Goal: Task Accomplishment & Management: Manage account settings

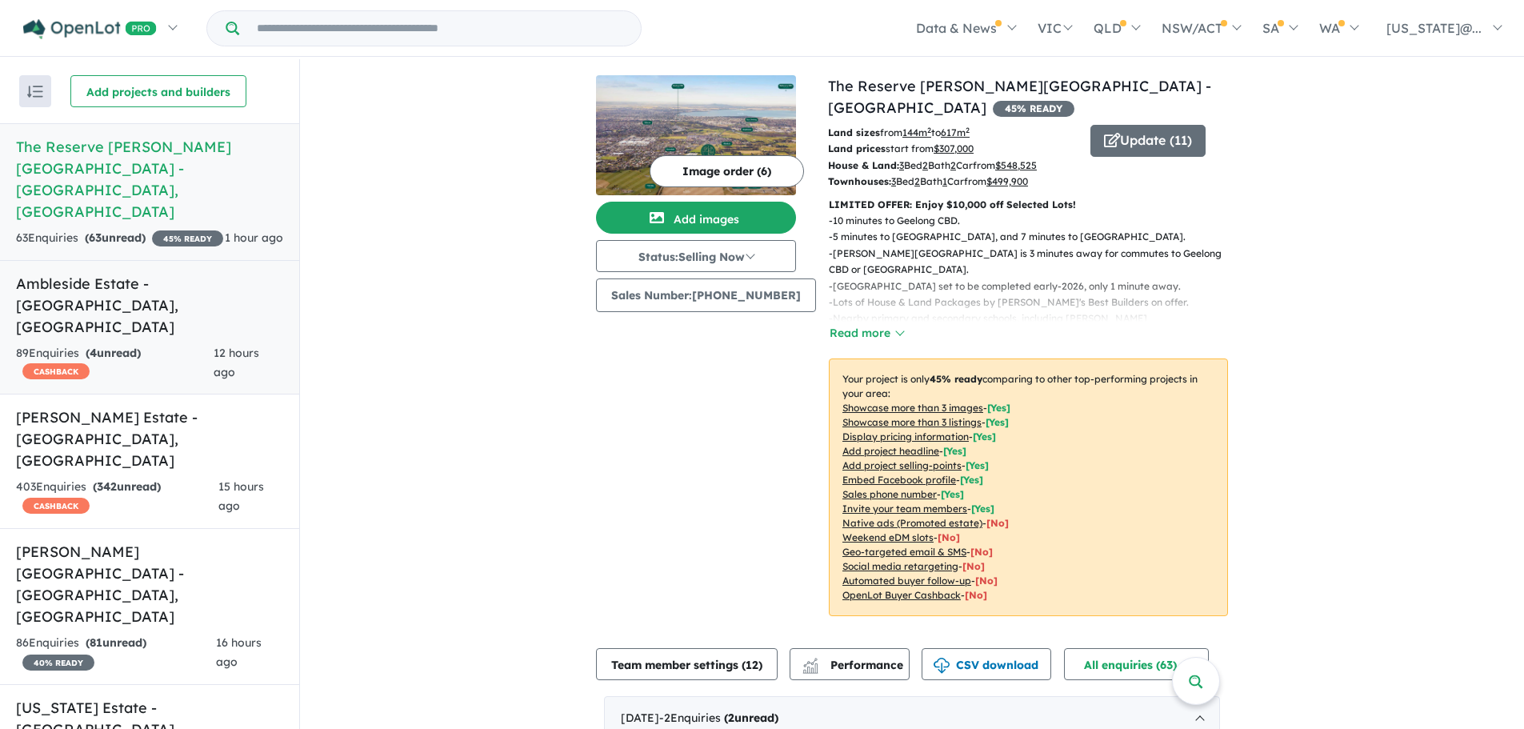
click at [141, 346] on strong "( 4 unread)" at bounding box center [113, 353] width 55 height 14
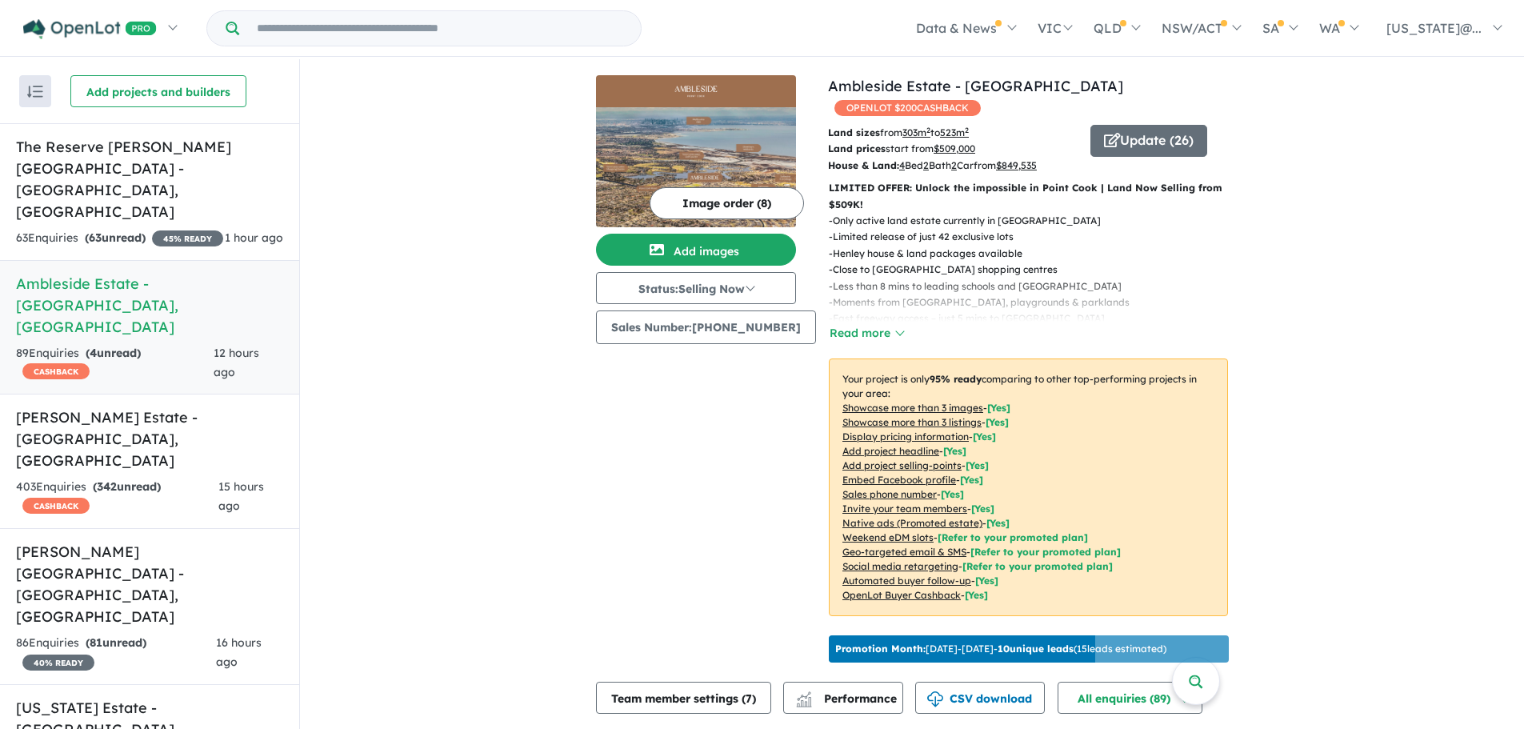
click at [934, 416] on u "Showcase more than 3 listings" at bounding box center [912, 422] width 139 height 12
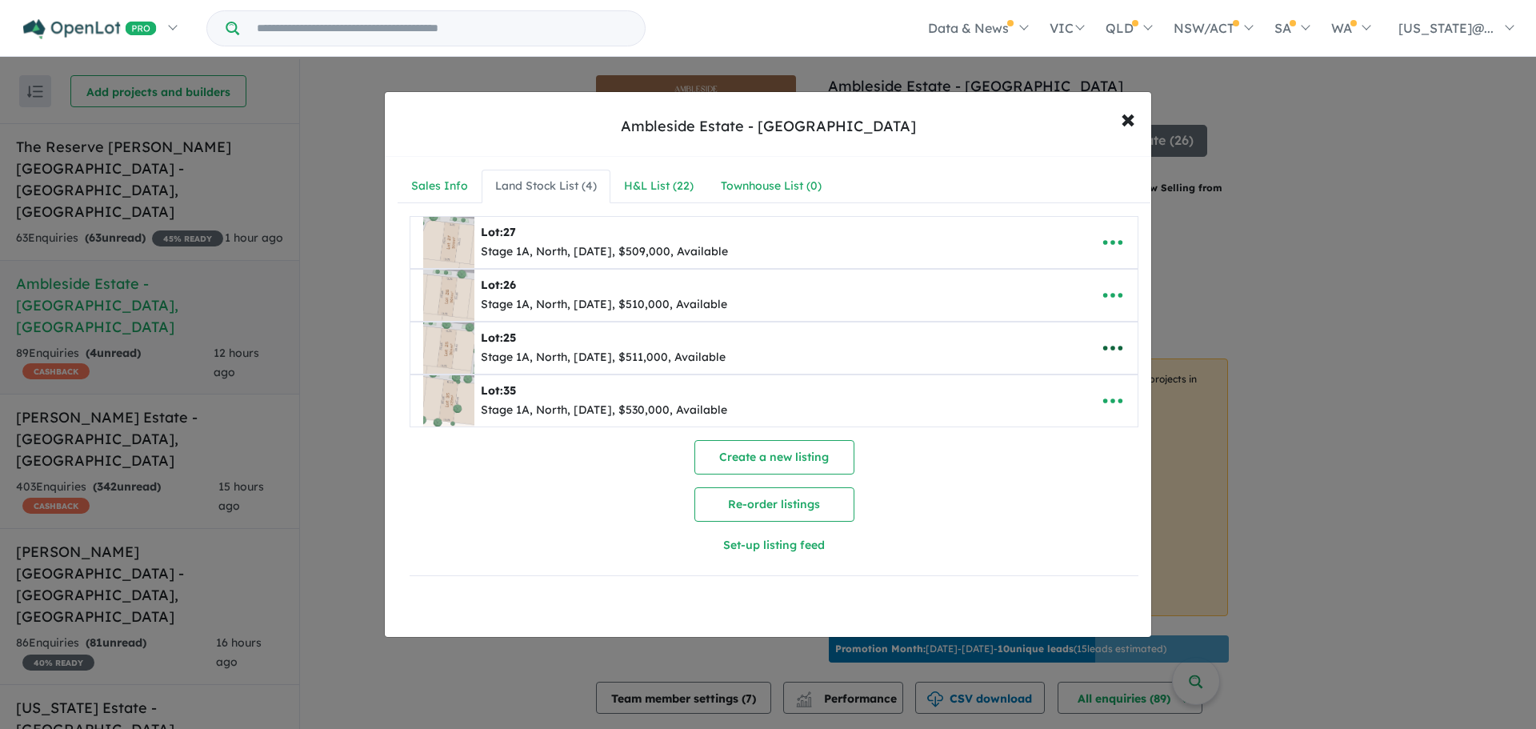
click at [1114, 345] on icon "button" at bounding box center [1113, 348] width 24 height 24
click at [1070, 423] on link "Remove" at bounding box center [1078, 424] width 118 height 37
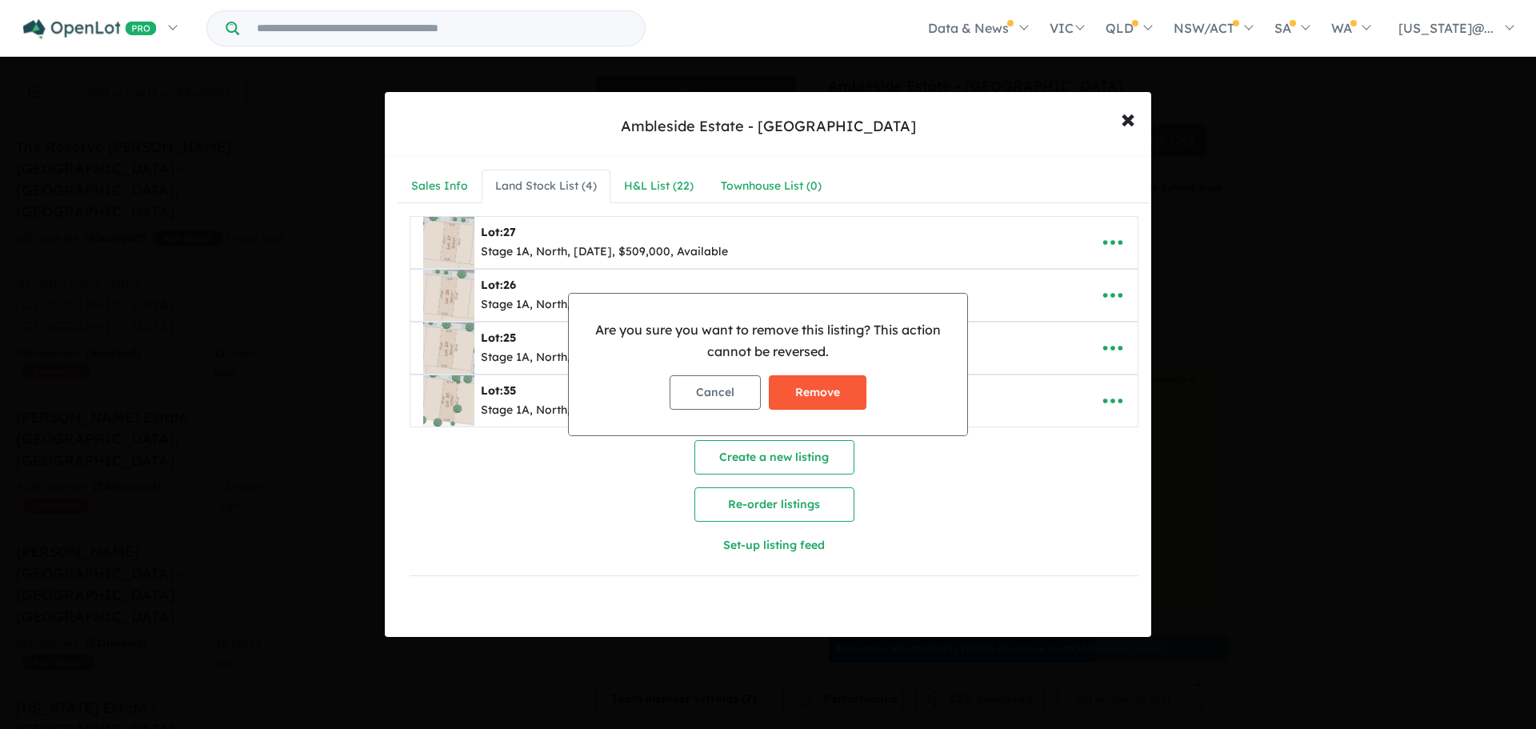
click at [818, 392] on button "Remove" at bounding box center [818, 392] width 98 height 34
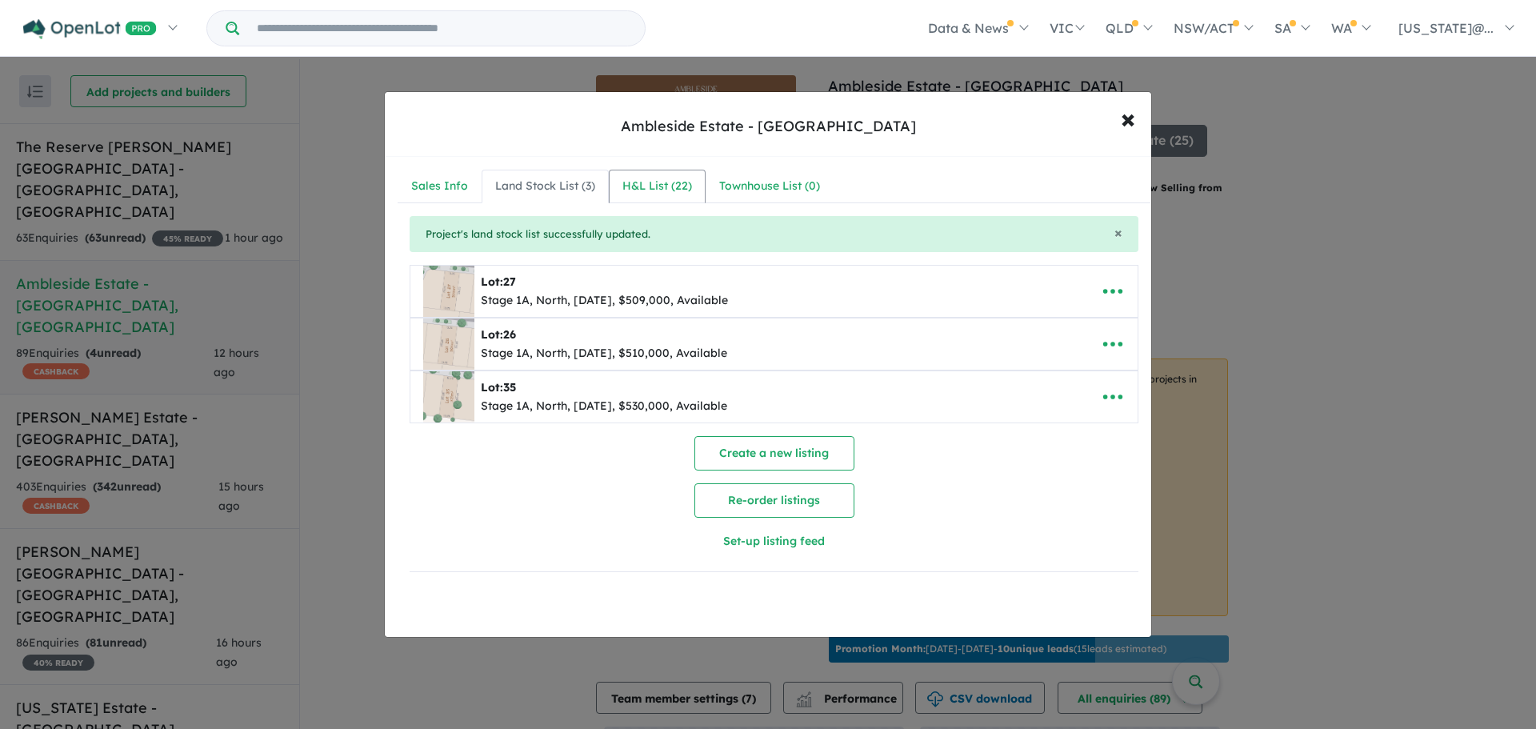
click at [647, 180] on div "H&L List ( 22 )" at bounding box center [658, 186] width 70 height 19
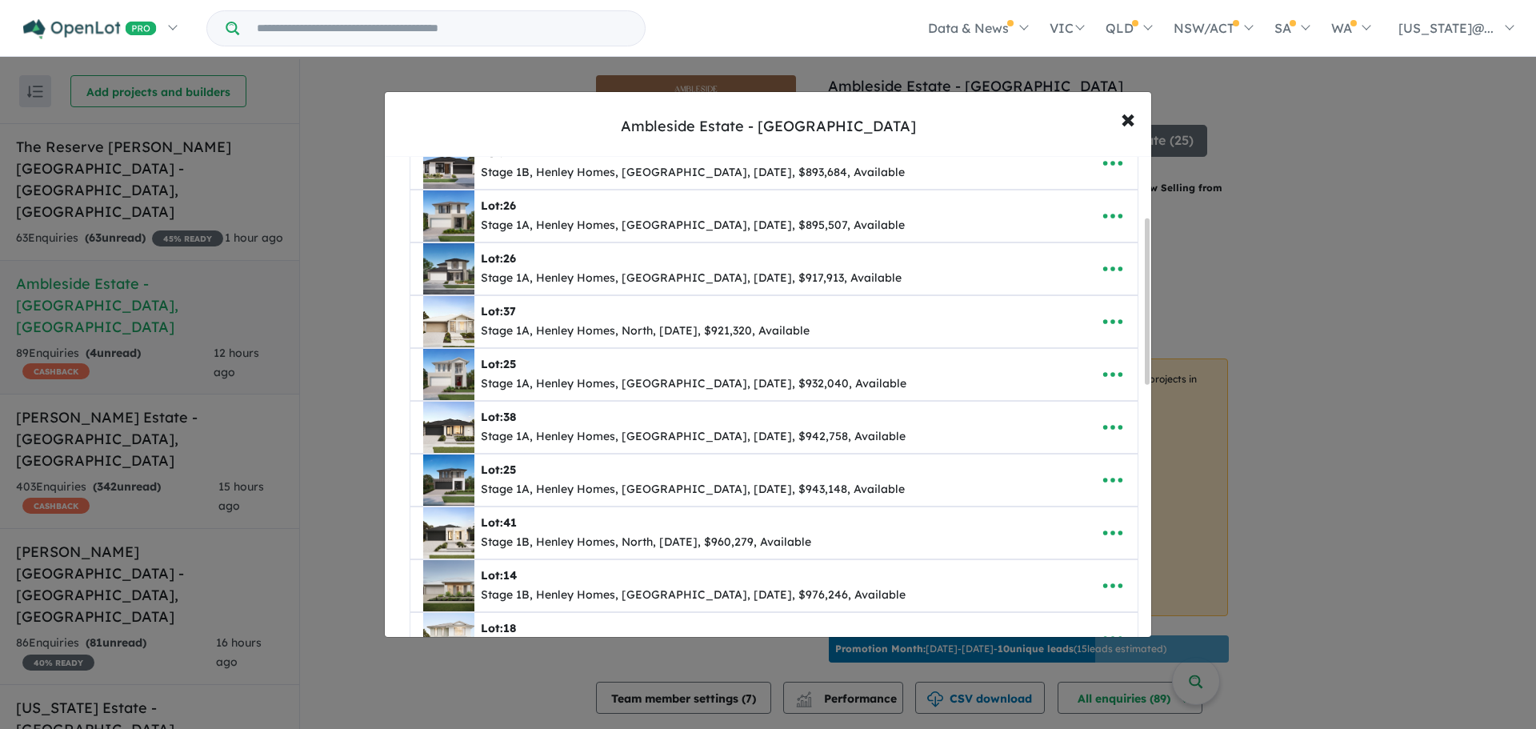
scroll to position [240, 0]
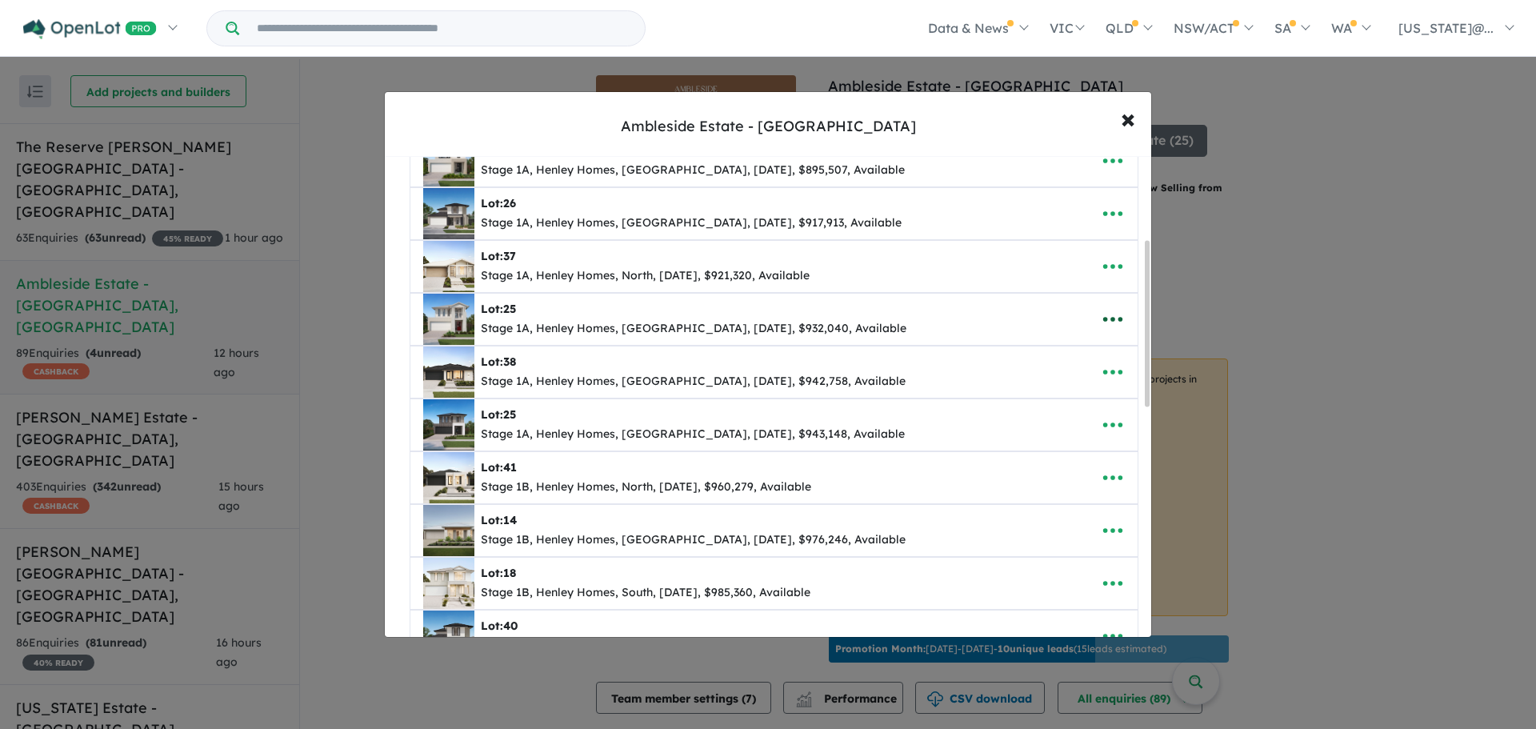
click at [1110, 322] on icon "button" at bounding box center [1113, 319] width 24 height 24
click at [1099, 398] on link "Remove" at bounding box center [1078, 395] width 118 height 37
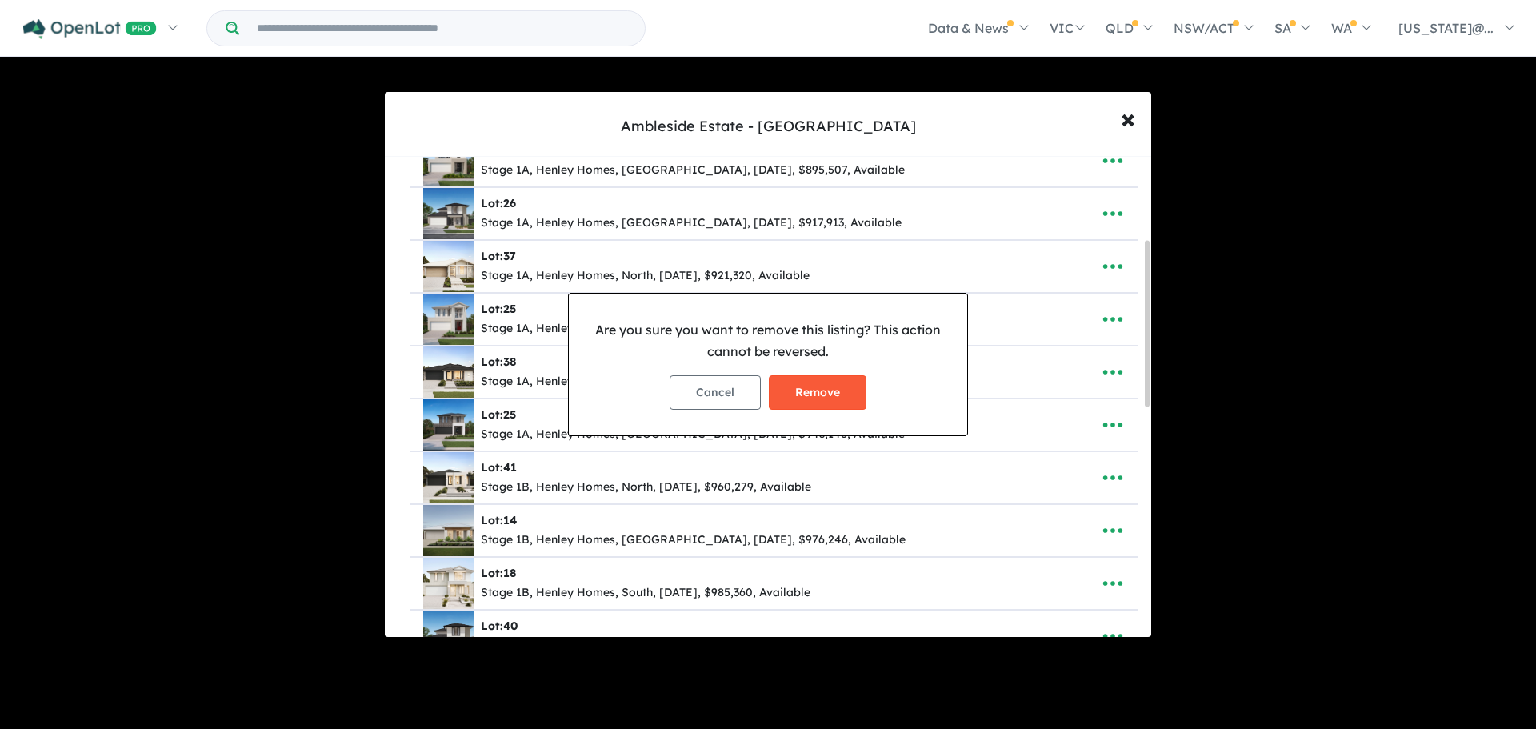
click at [811, 378] on button "Remove" at bounding box center [818, 392] width 98 height 34
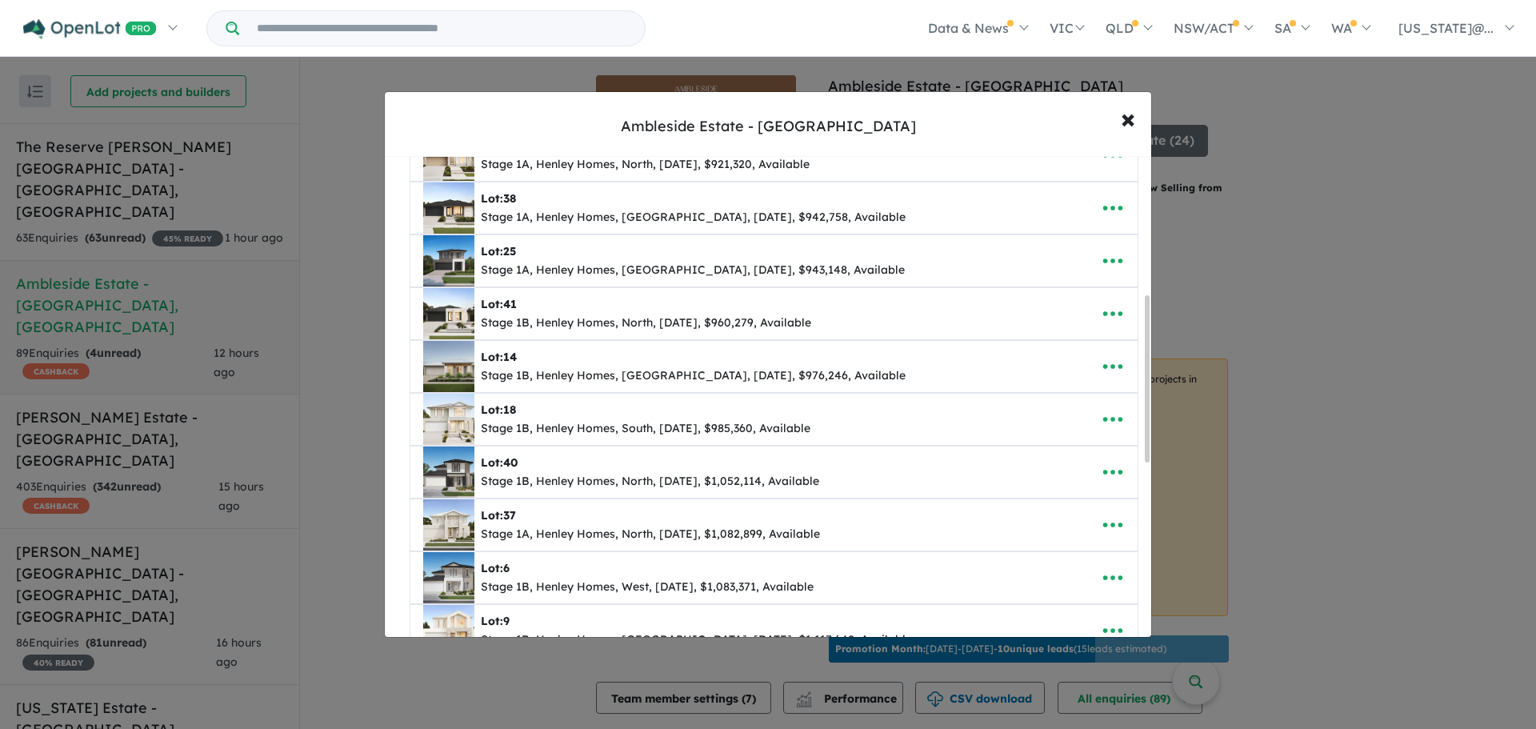
scroll to position [320, 0]
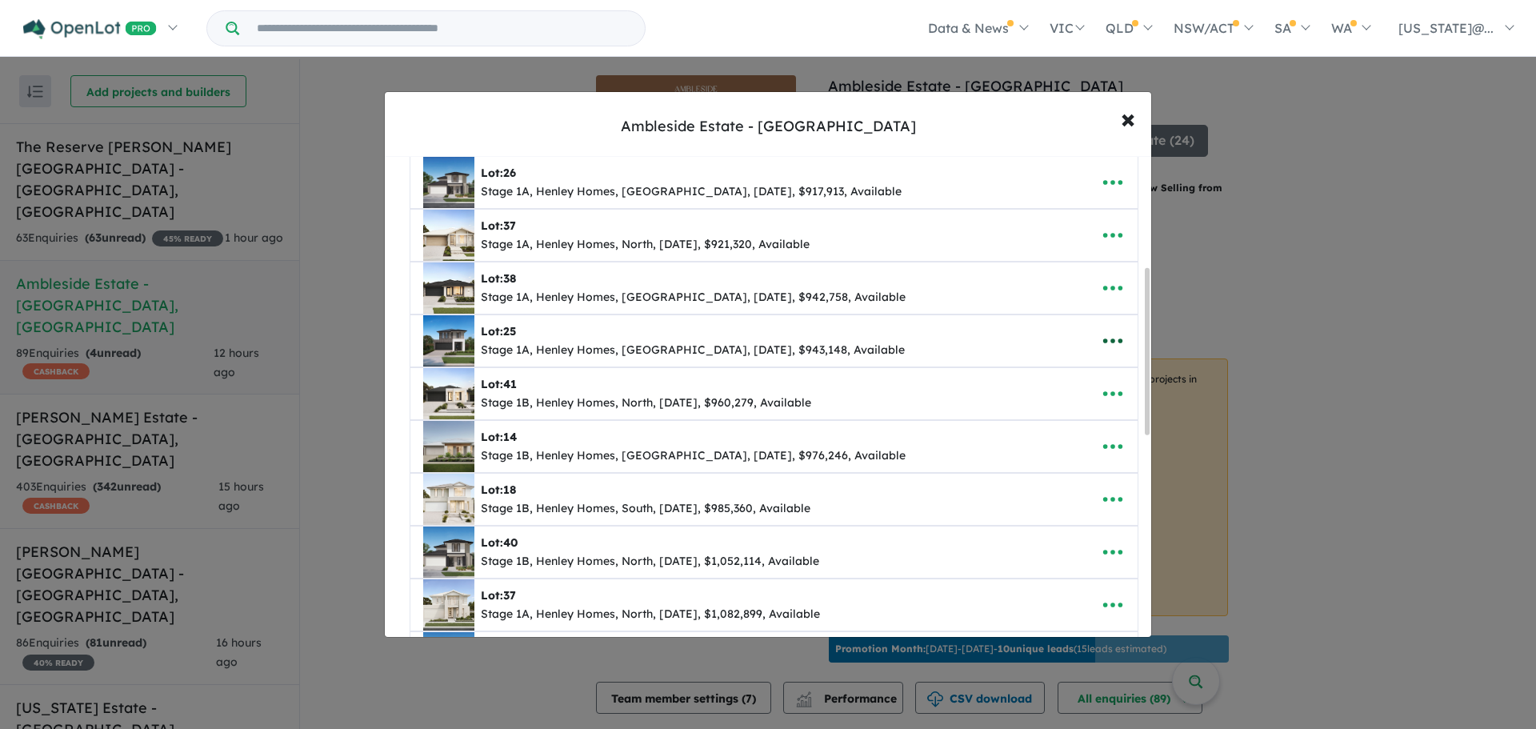
click at [1102, 338] on icon "button" at bounding box center [1113, 341] width 24 height 24
click at [1068, 415] on link "Remove" at bounding box center [1078, 416] width 118 height 37
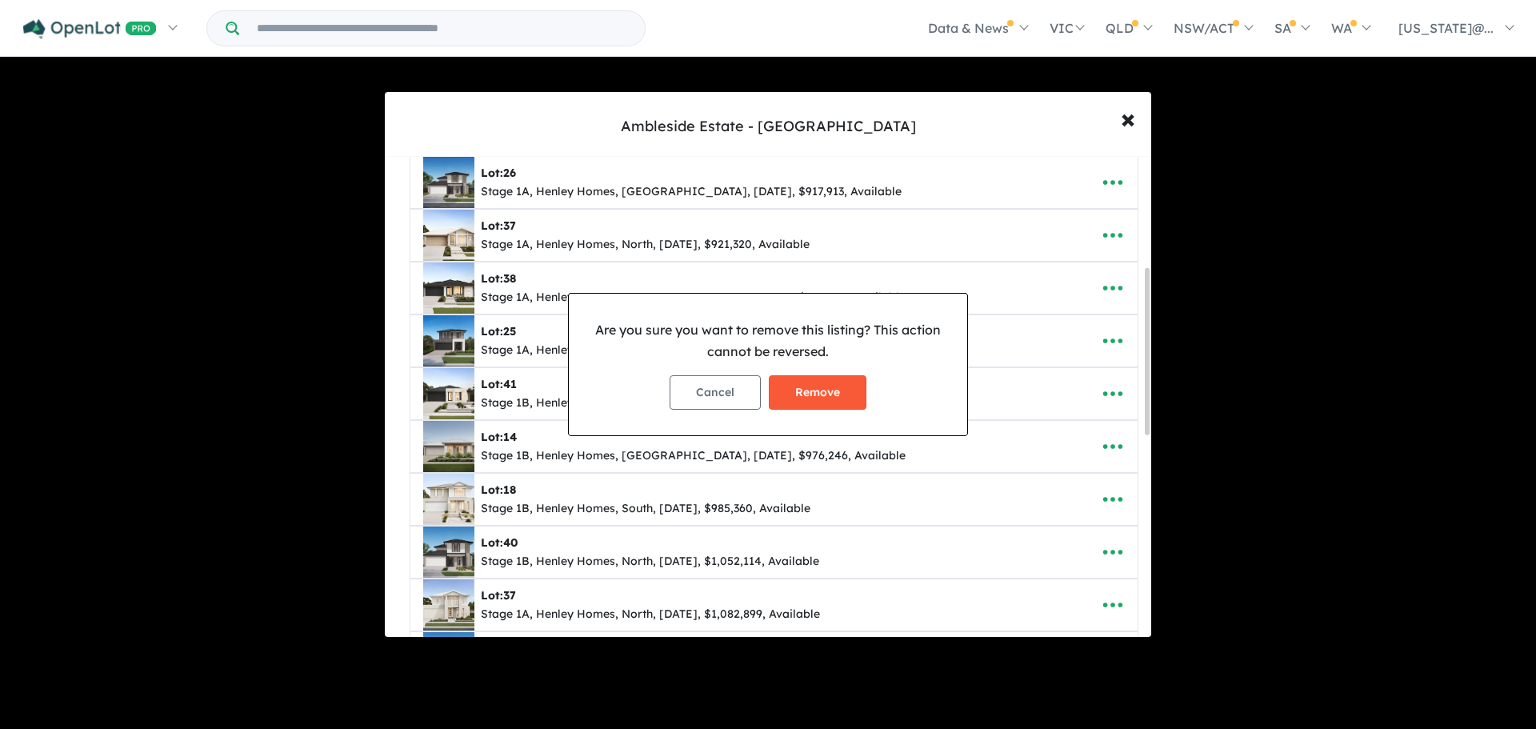
click at [865, 387] on button "Remove" at bounding box center [818, 392] width 98 height 34
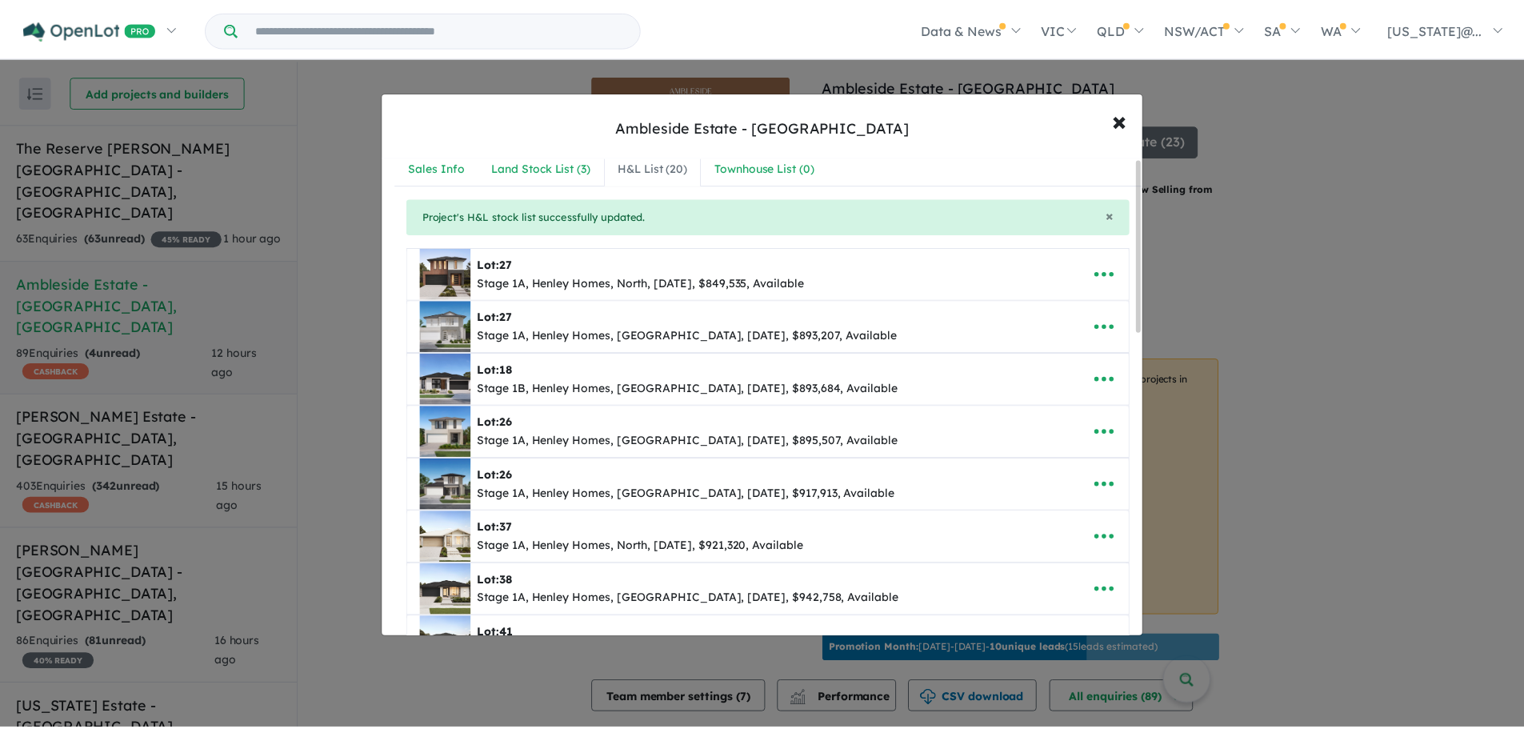
scroll to position [0, 0]
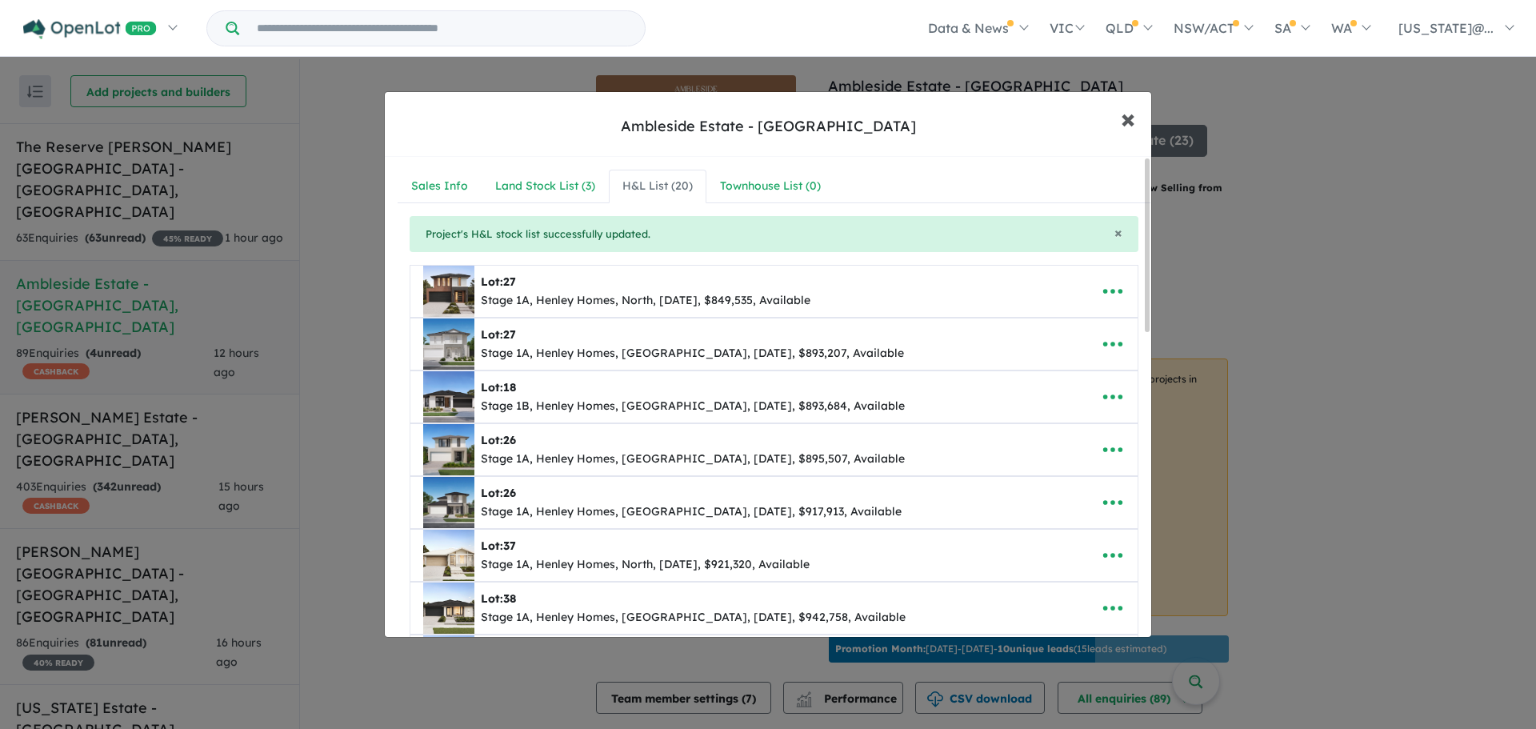
click at [1133, 105] on span "×" at bounding box center [1128, 118] width 14 height 34
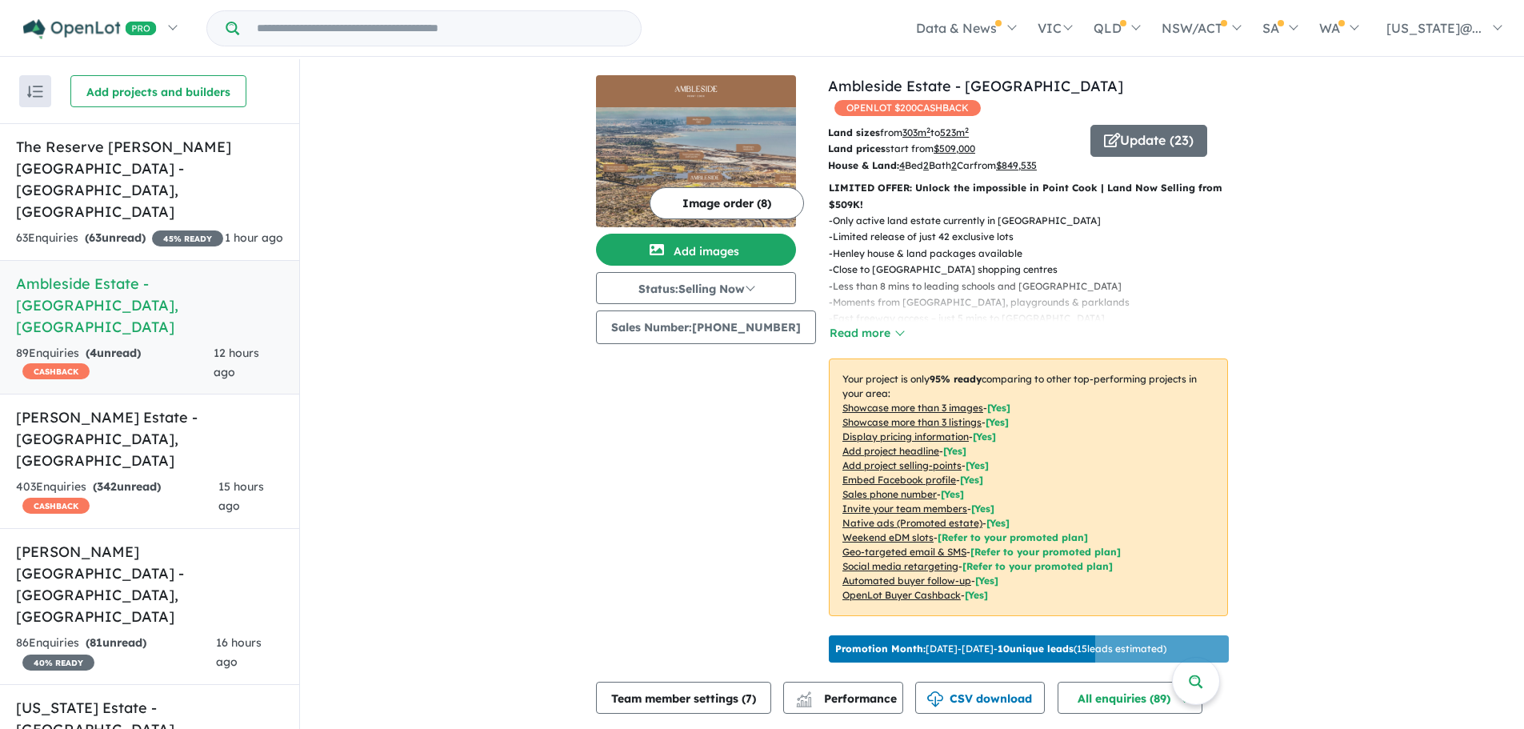
drag, startPoint x: 495, startPoint y: 381, endPoint x: 642, endPoint y: 108, distance: 309.7
